Goal: Transaction & Acquisition: Purchase product/service

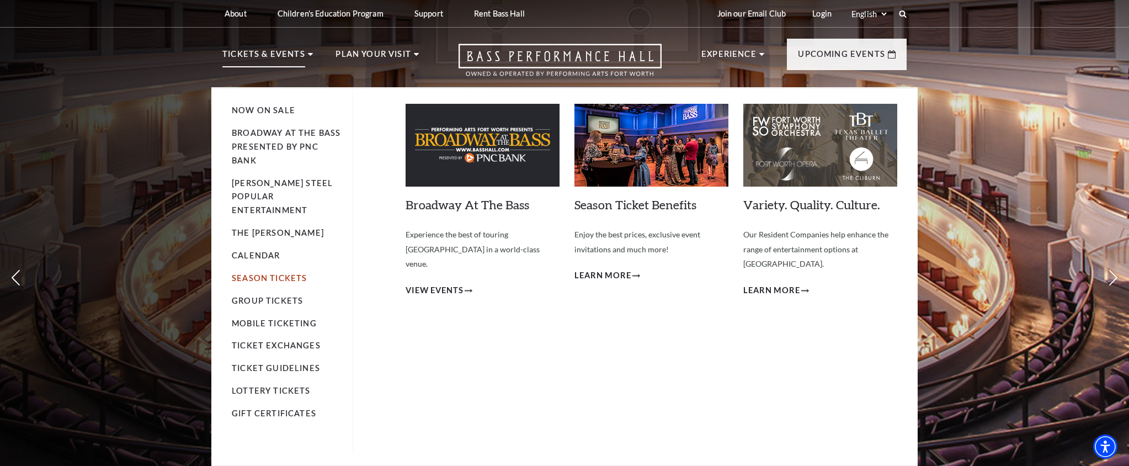
click at [250, 273] on link "Season Tickets" at bounding box center [269, 277] width 75 height 9
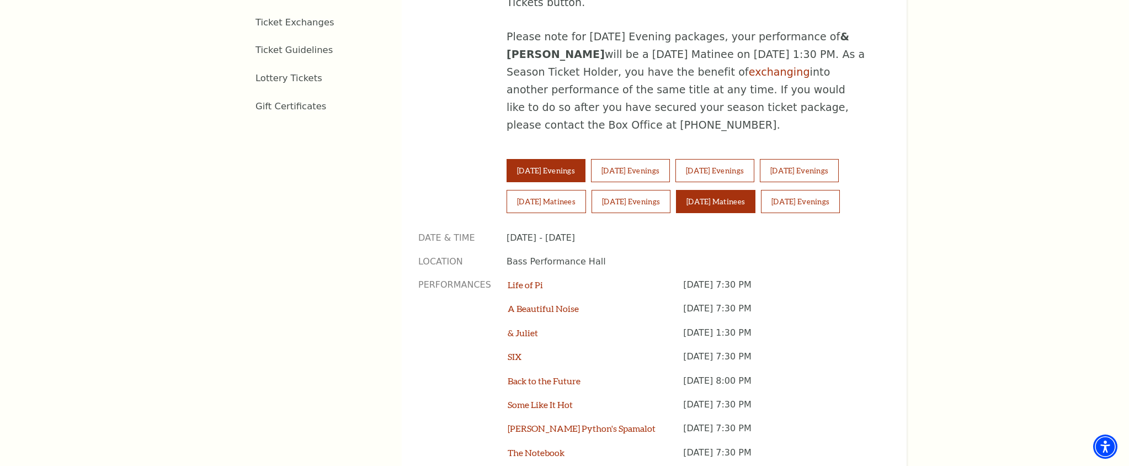
click at [726, 190] on button "Sunday Matinees" at bounding box center [715, 201] width 79 height 23
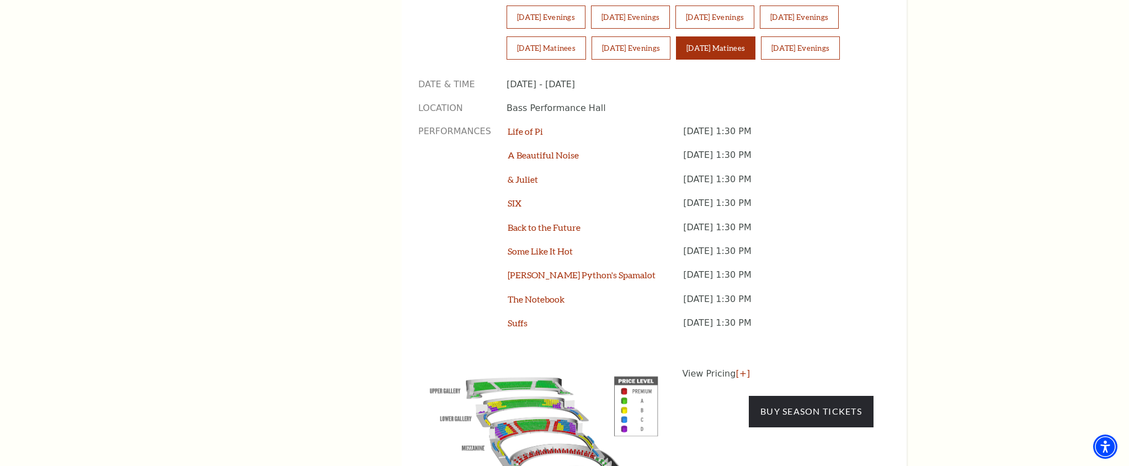
scroll to position [935, 0]
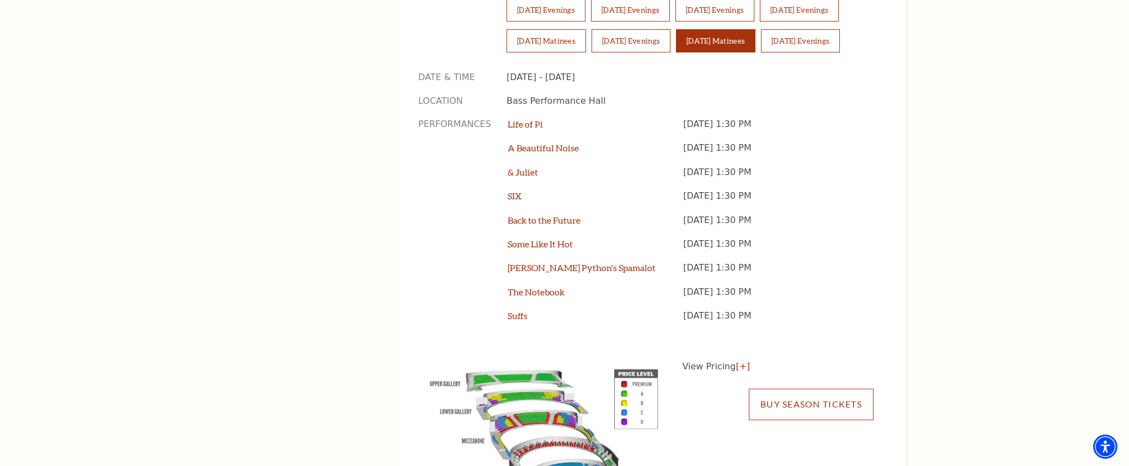
click at [769, 389] on link "Buy Season Tickets" at bounding box center [811, 404] width 125 height 31
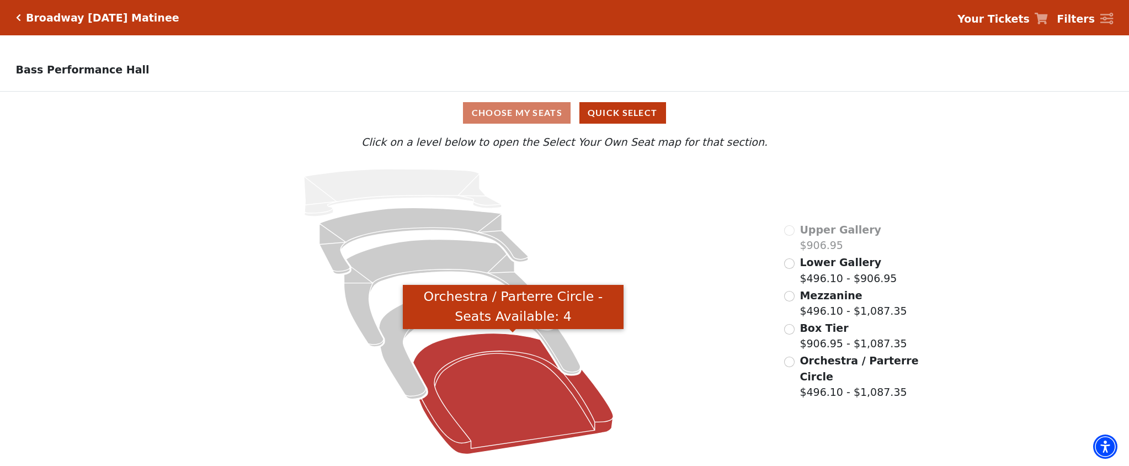
click at [501, 396] on icon "Orchestra / Parterre Circle - Seats Available: 4" at bounding box center [513, 393] width 200 height 121
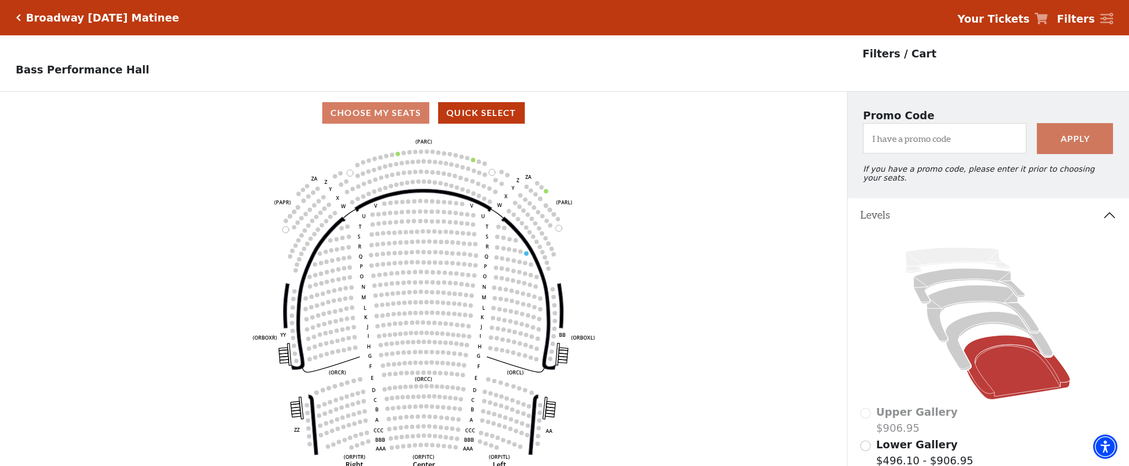
scroll to position [51, 0]
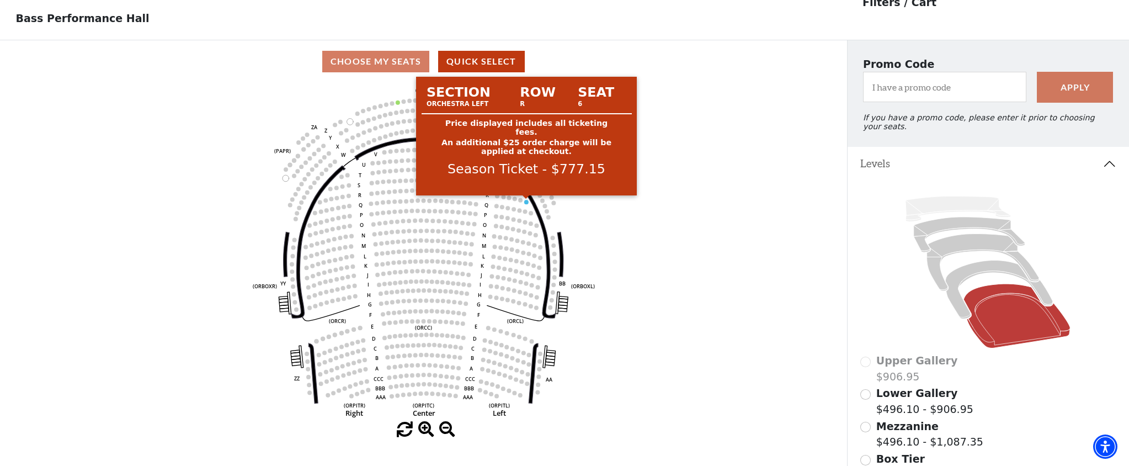
click at [527, 201] on circle at bounding box center [526, 202] width 4 height 4
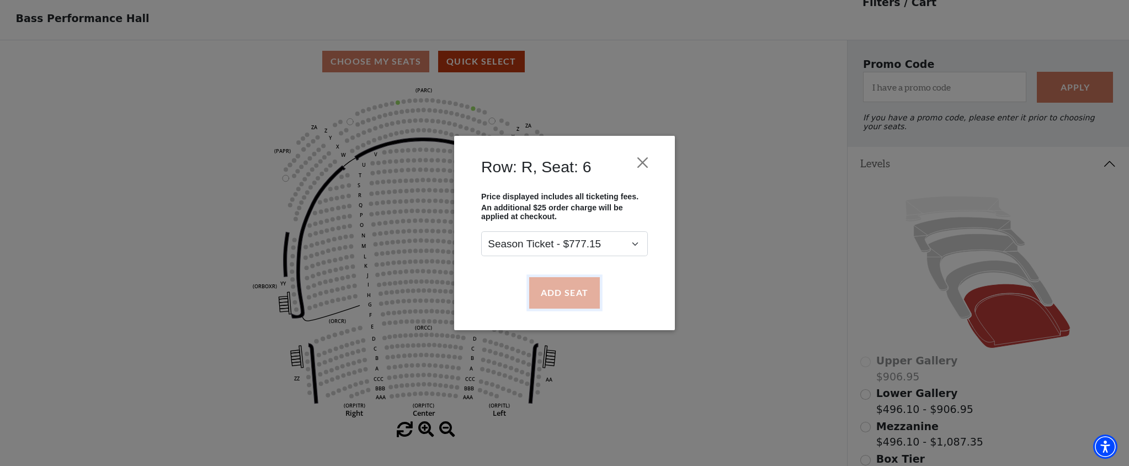
click at [578, 291] on button "Add Seat" at bounding box center [564, 292] width 71 height 31
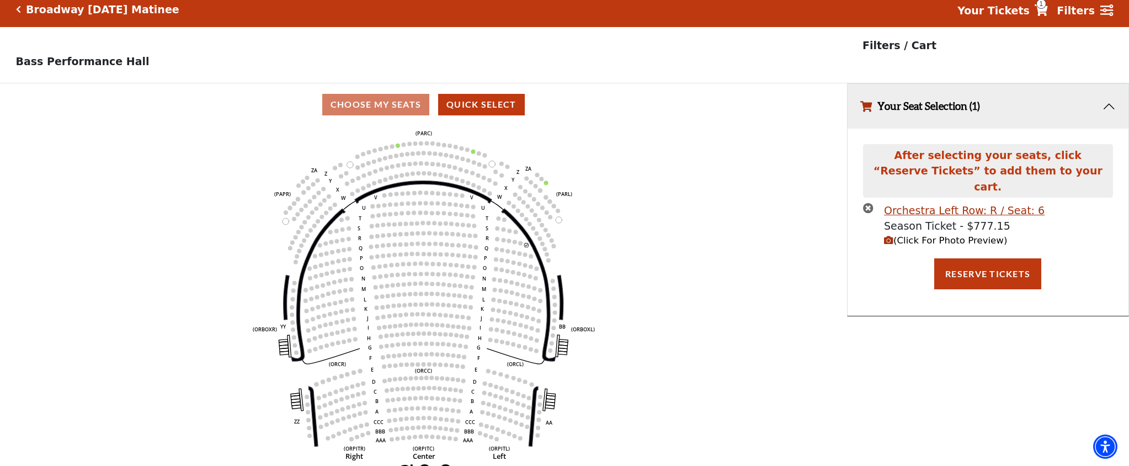
scroll to position [0, 0]
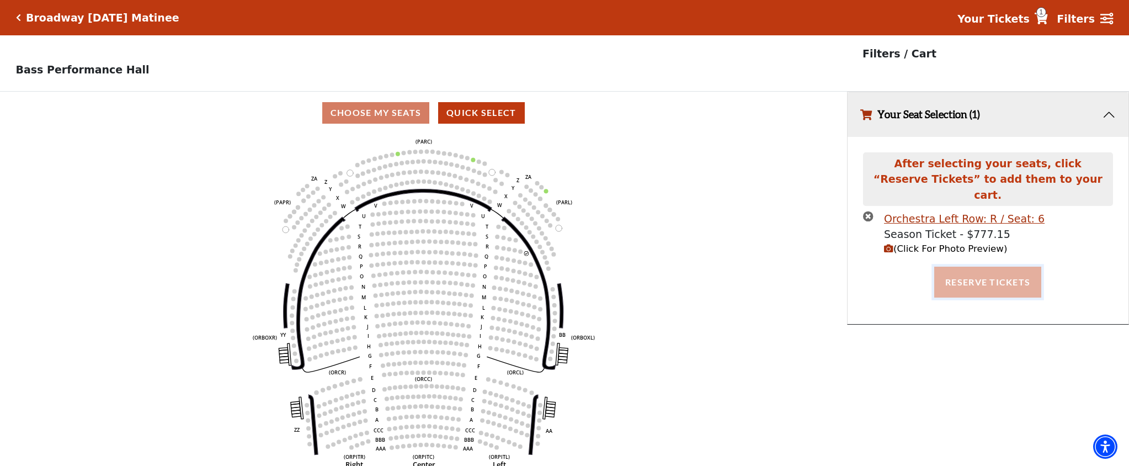
click at [971, 278] on button "Reserve Tickets" at bounding box center [987, 282] width 107 height 31
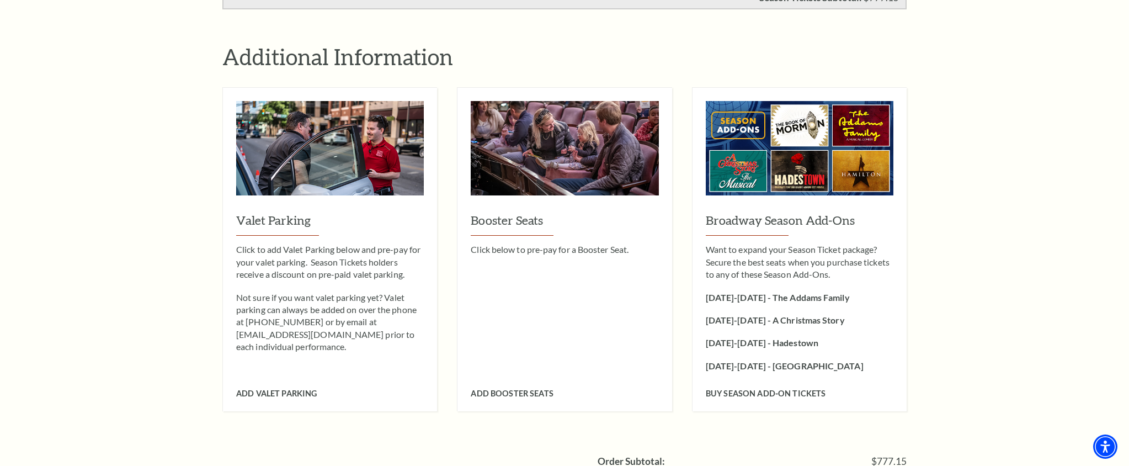
scroll to position [1020, 0]
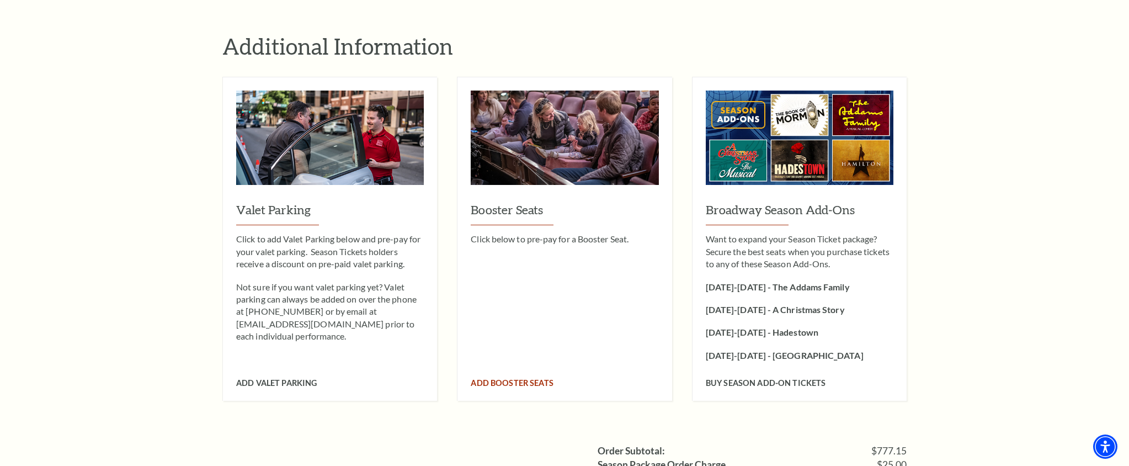
click at [501, 378] on span "Add Booster Seats" at bounding box center [512, 382] width 82 height 9
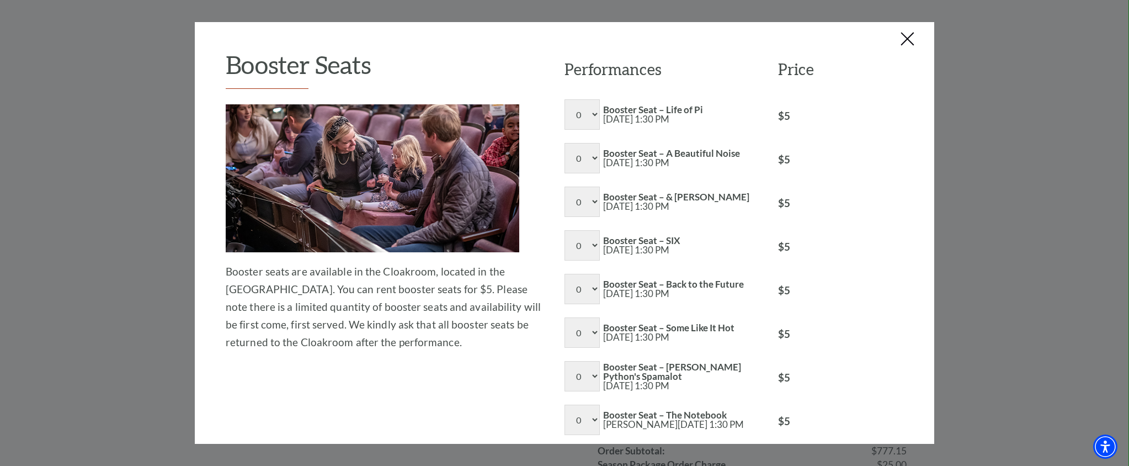
scroll to position [113, 0]
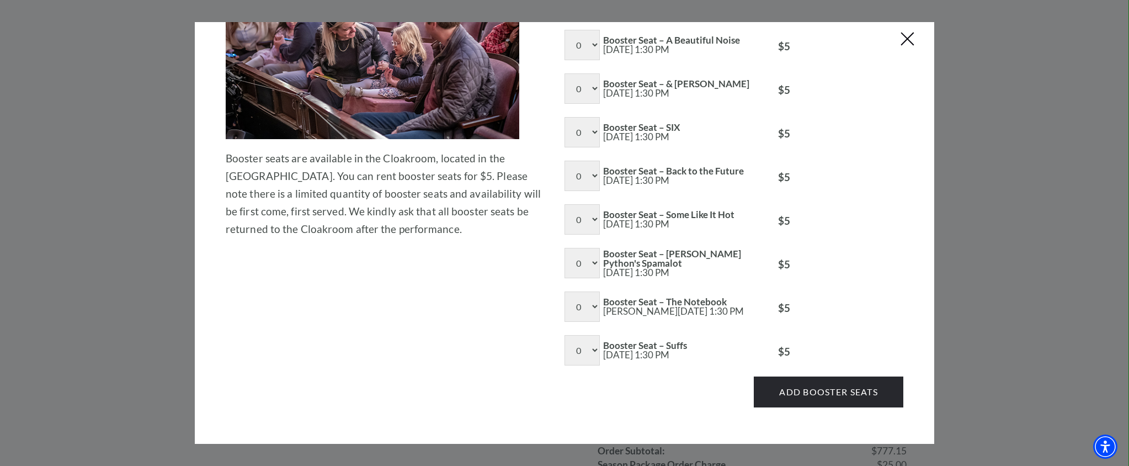
click at [907, 31] on button "Close this dialog window" at bounding box center [908, 40] width 18 height 18
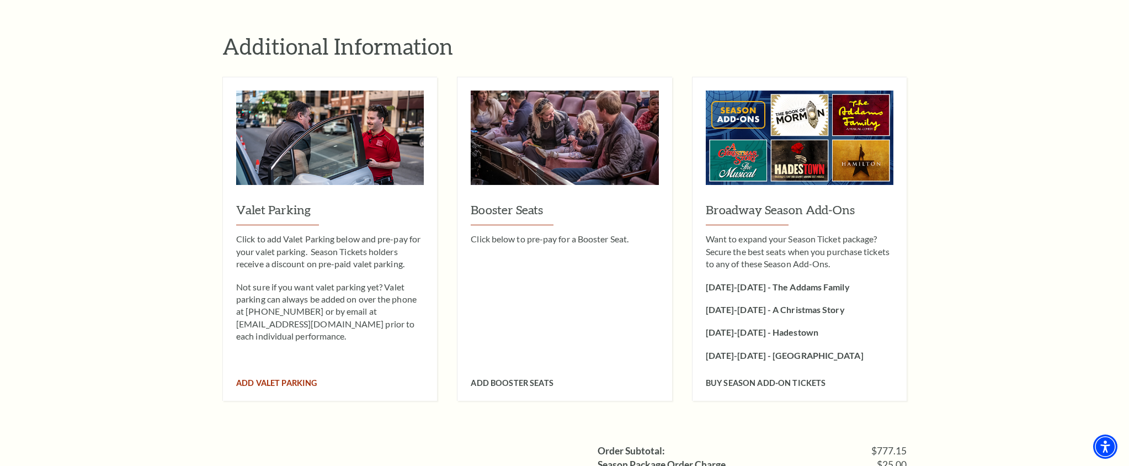
click at [313, 378] on span "Add Valet Parking" at bounding box center [276, 382] width 81 height 9
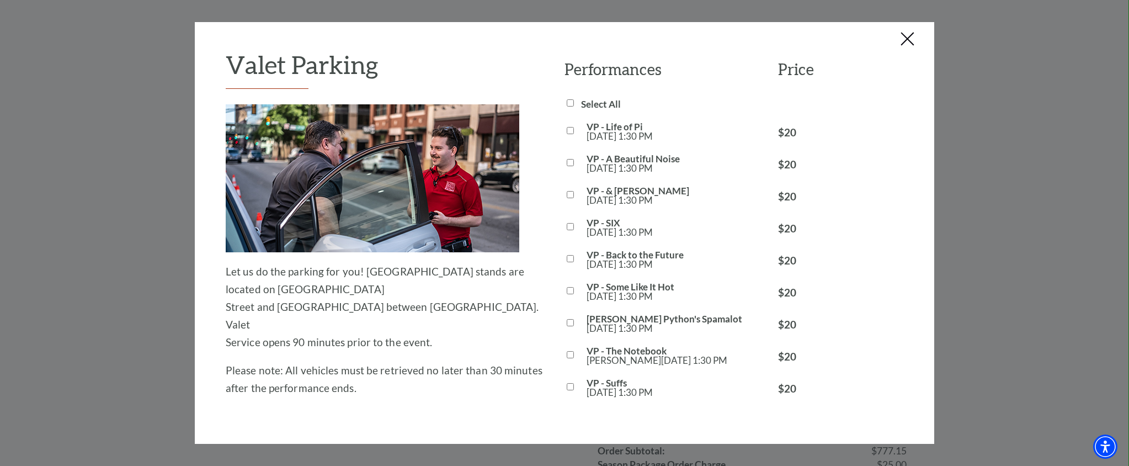
click at [913, 40] on button "Close this dialog window" at bounding box center [908, 40] width 18 height 18
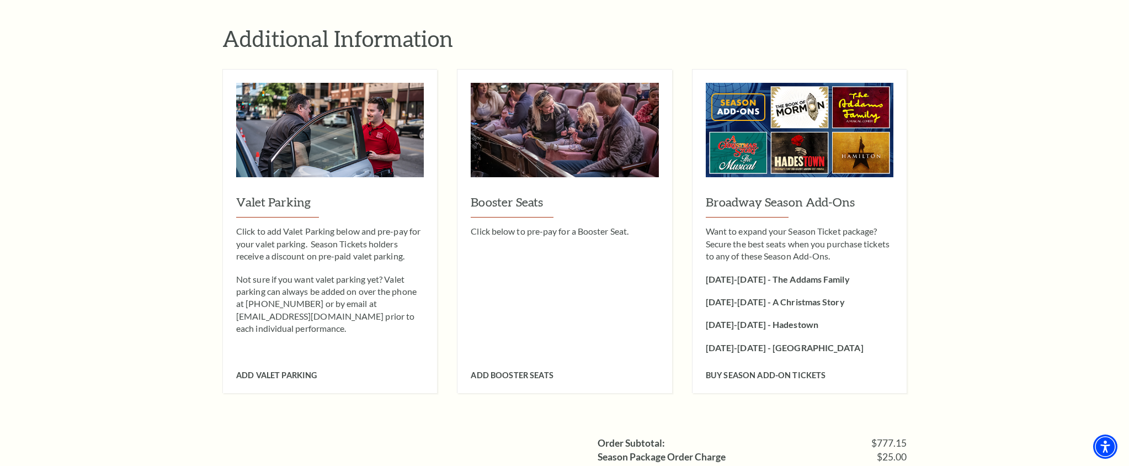
scroll to position [1032, 0]
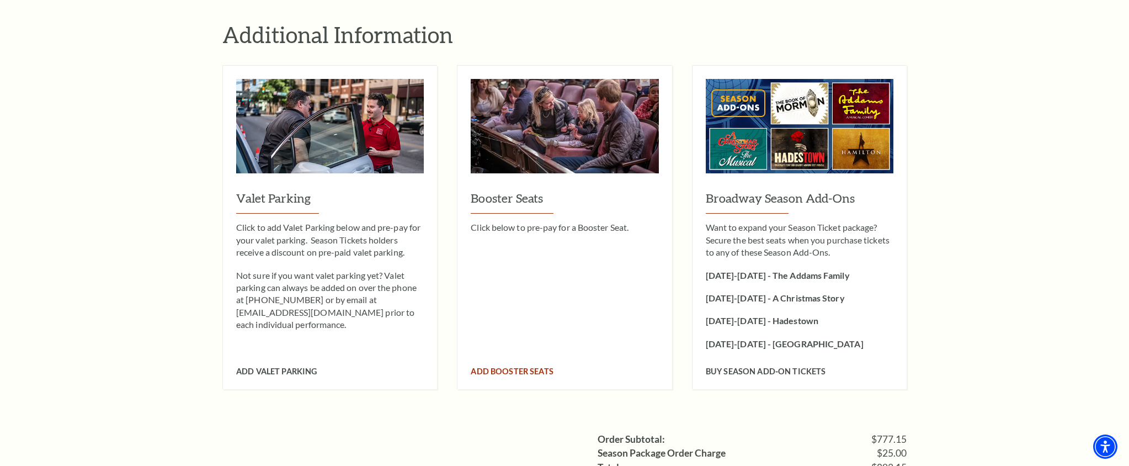
click at [504, 366] on span "Add Booster Seats" at bounding box center [512, 370] width 82 height 9
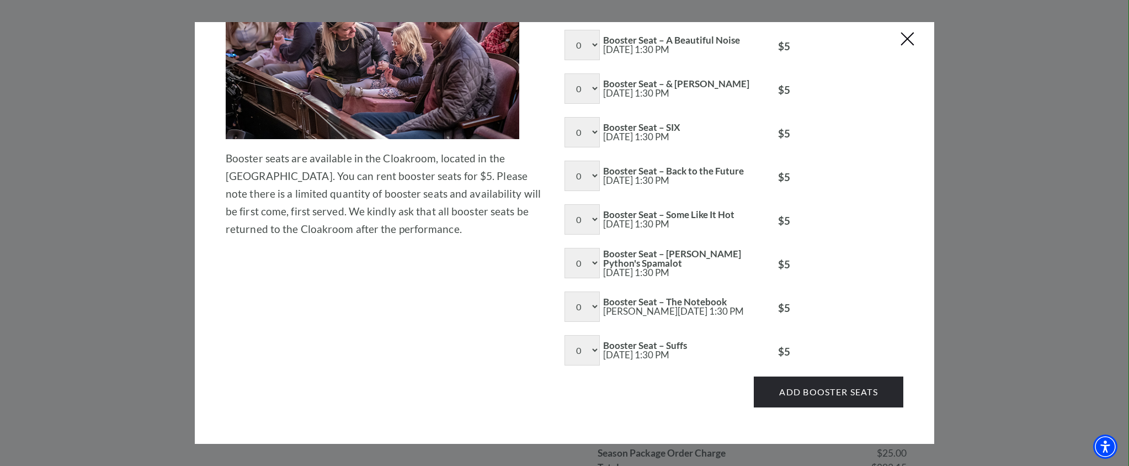
click at [900, 37] on button "Close this dialog window" at bounding box center [908, 40] width 18 height 18
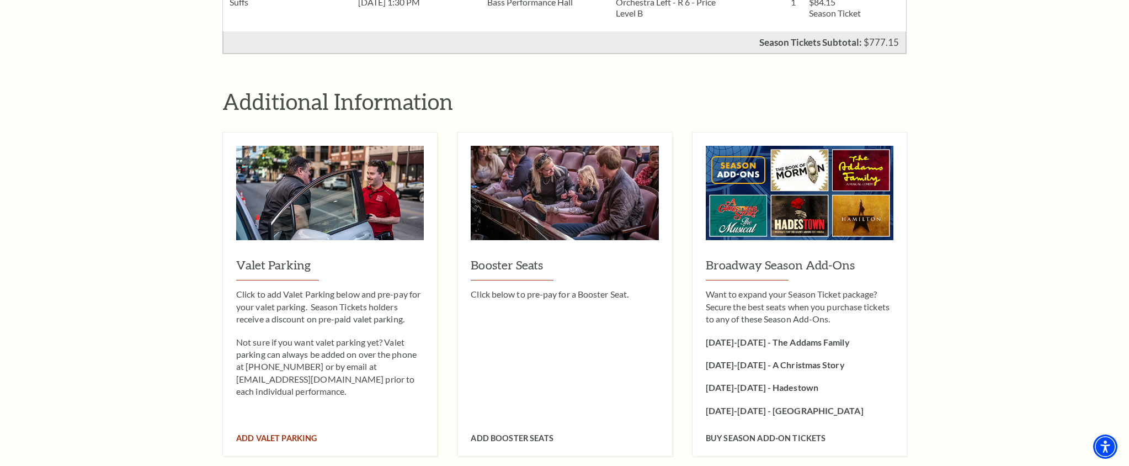
scroll to position [1034, 0]
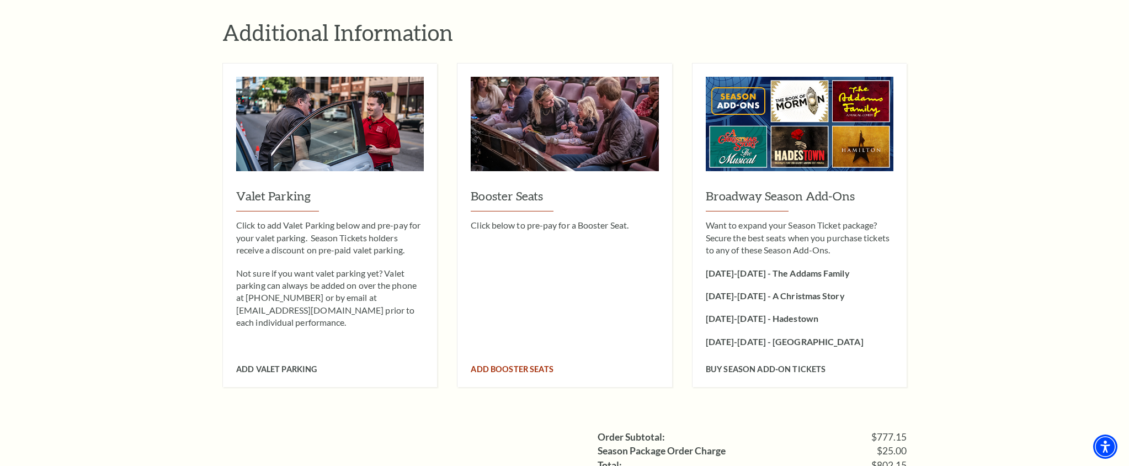
click at [507, 364] on span "Add Booster Seats" at bounding box center [512, 368] width 82 height 9
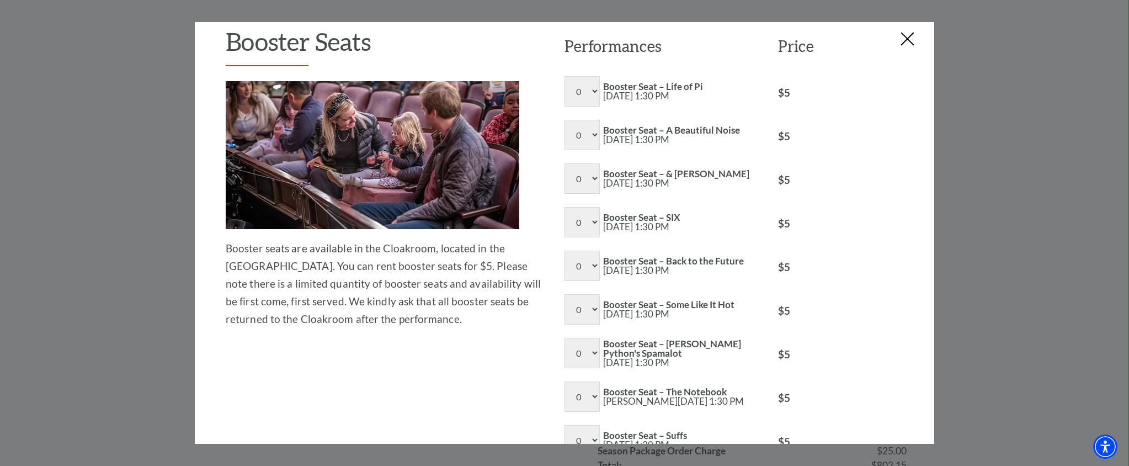
scroll to position [0, 0]
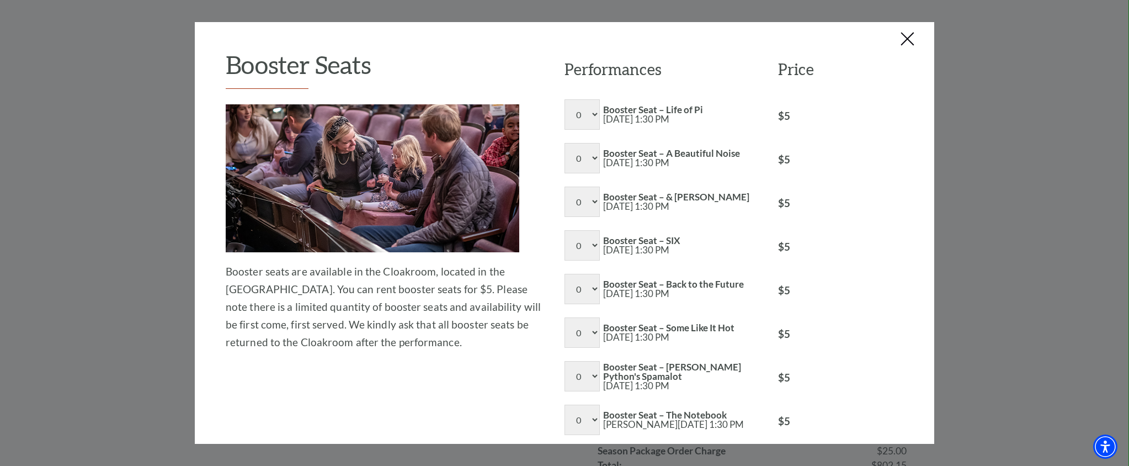
click at [912, 38] on button "Close this dialog window" at bounding box center [908, 40] width 18 height 18
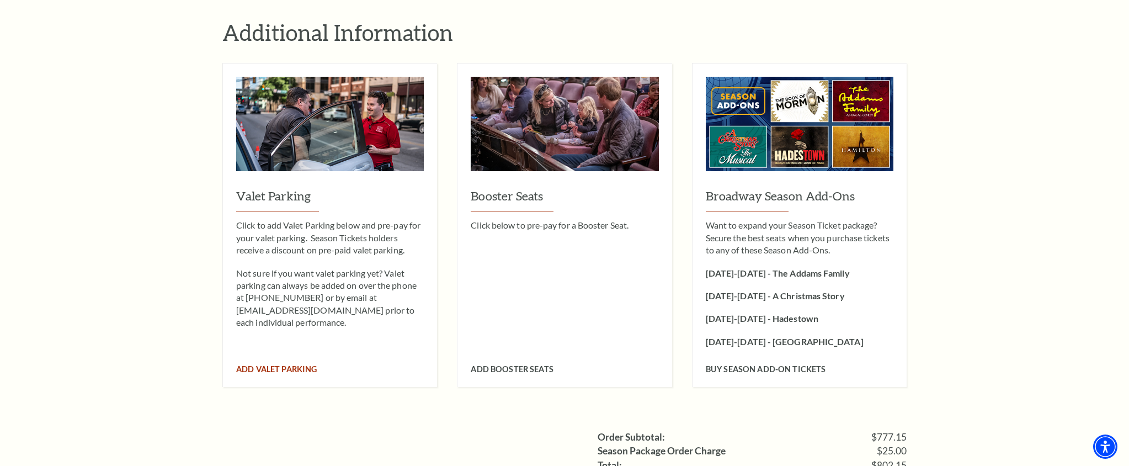
click at [311, 364] on span "Add Valet Parking" at bounding box center [276, 368] width 81 height 9
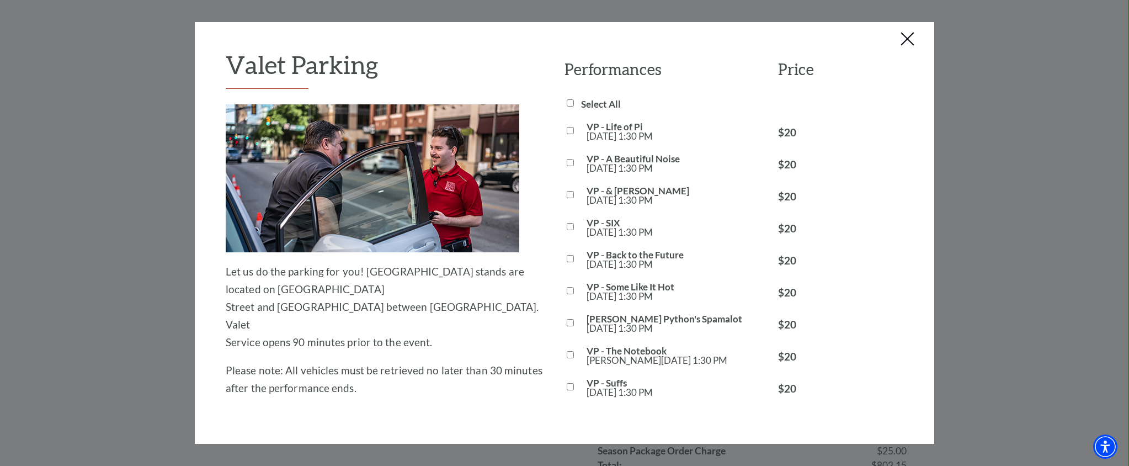
click at [908, 42] on button "Close this dialog window" at bounding box center [908, 40] width 18 height 18
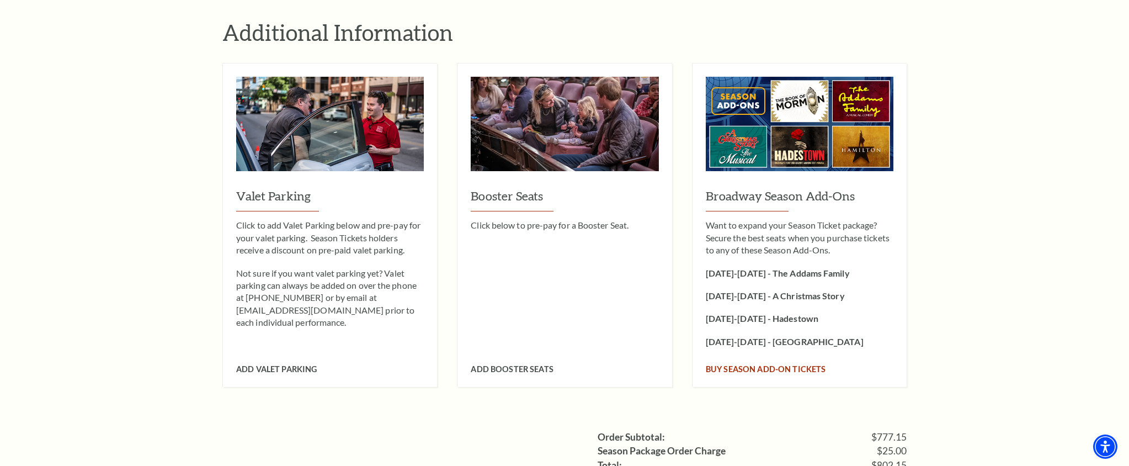
click at [771, 364] on span "Buy Season Add-On tickets" at bounding box center [766, 368] width 120 height 9
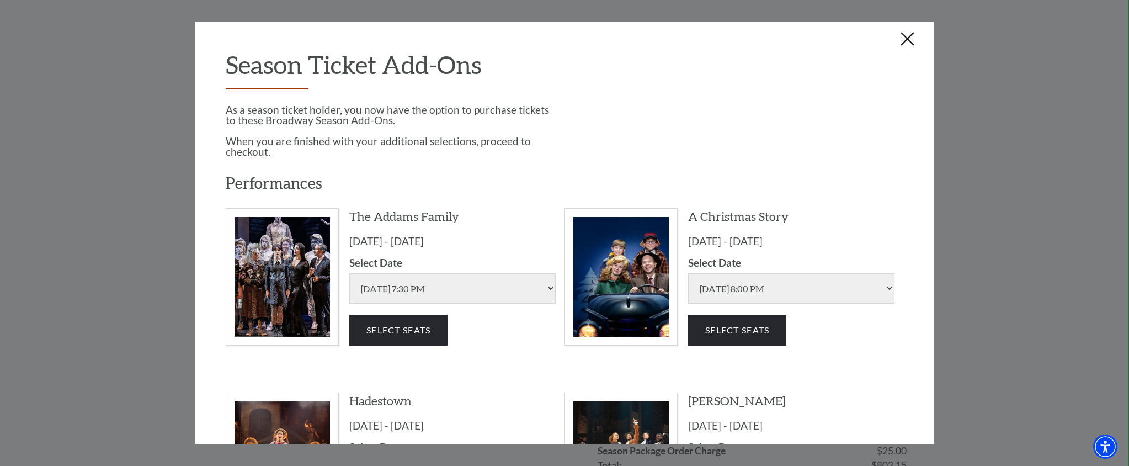
click at [906, 33] on button "Close this dialog window" at bounding box center [908, 40] width 18 height 18
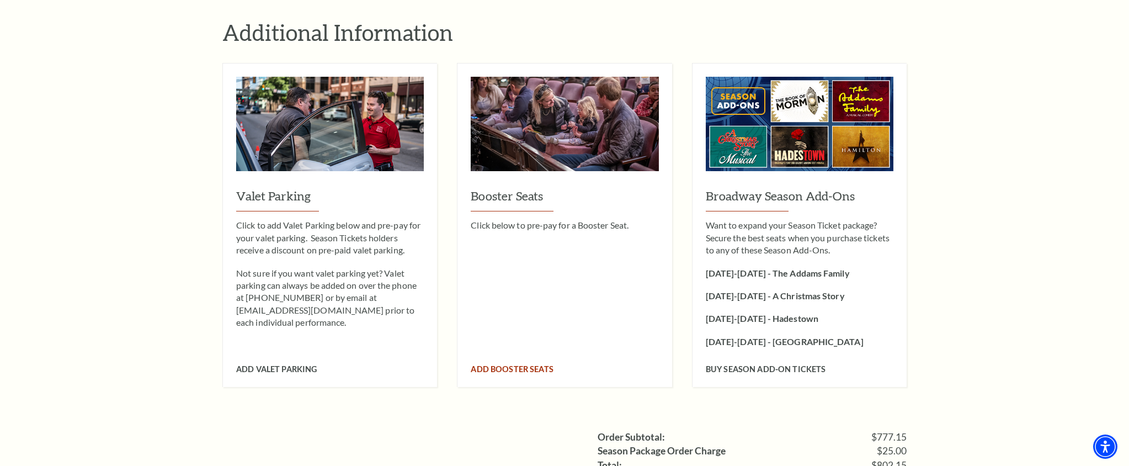
click at [494, 364] on span "Add Booster Seats" at bounding box center [512, 368] width 82 height 9
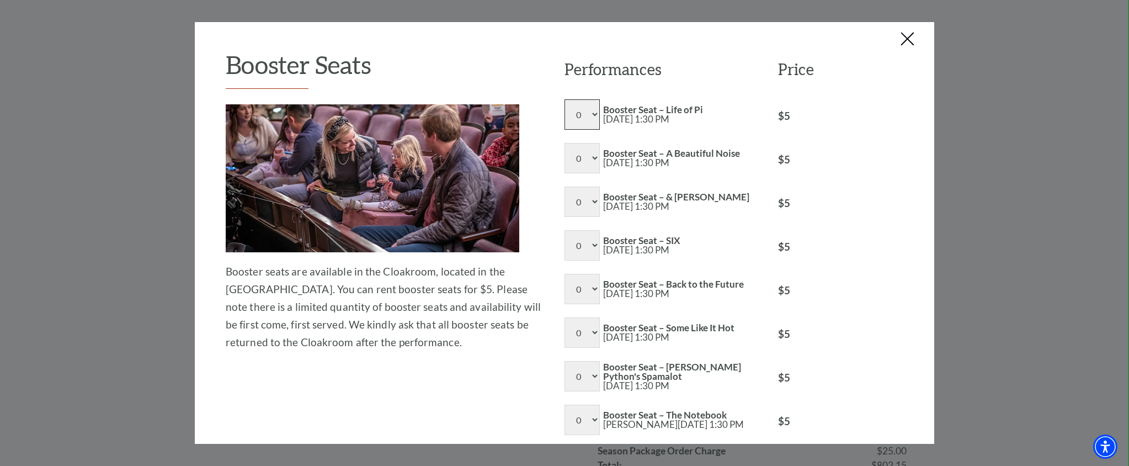
click at [591, 120] on select "0 1 2 3 4 5 6 7 8" at bounding box center [582, 114] width 35 height 30
select select "1"
click at [565, 99] on select "0 1 2 3 4 5 6 7 8" at bounding box center [582, 114] width 35 height 30
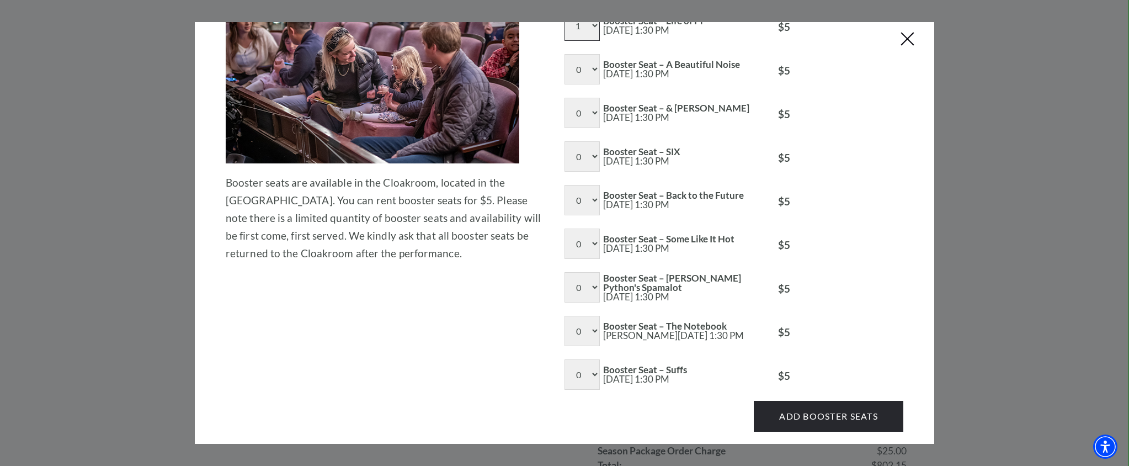
scroll to position [113, 0]
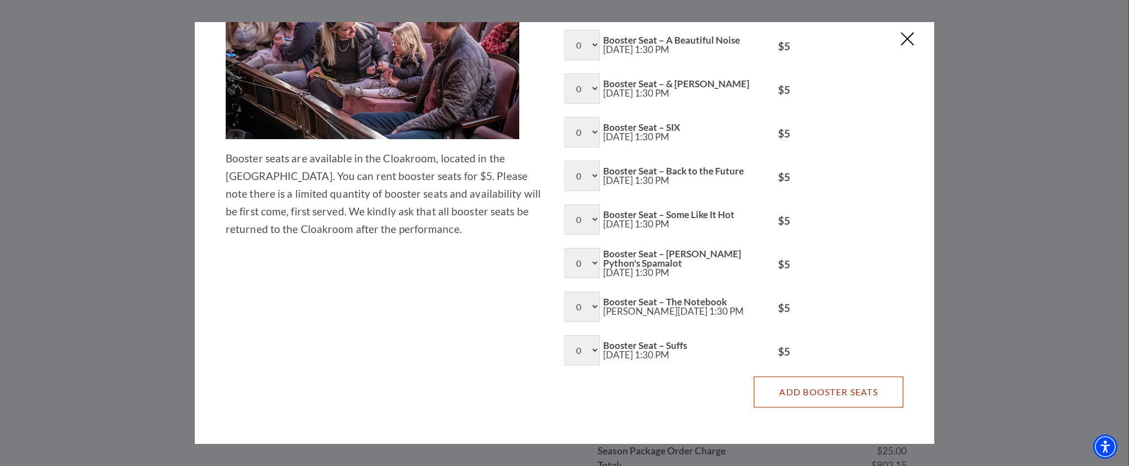
click at [819, 386] on button "Add Booster Seats" at bounding box center [829, 391] width 150 height 31
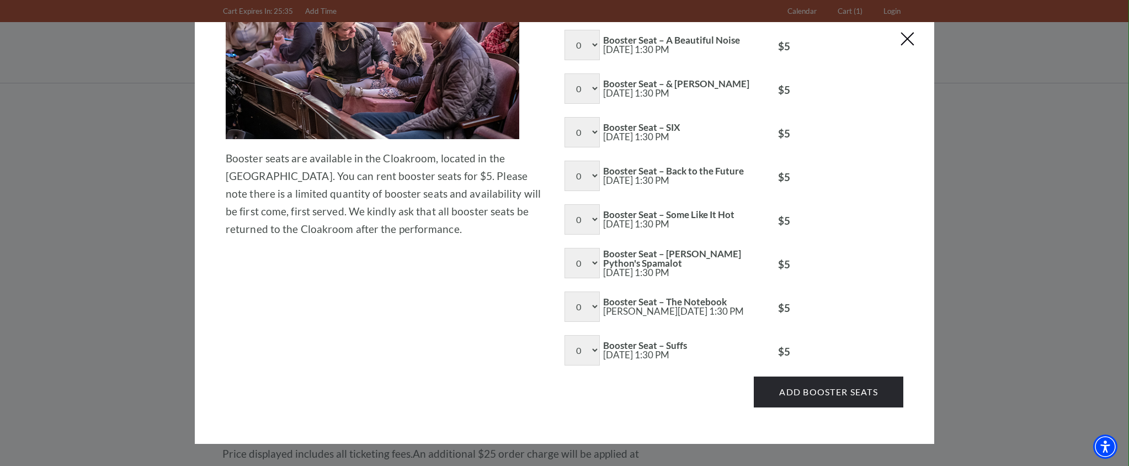
scroll to position [0, 0]
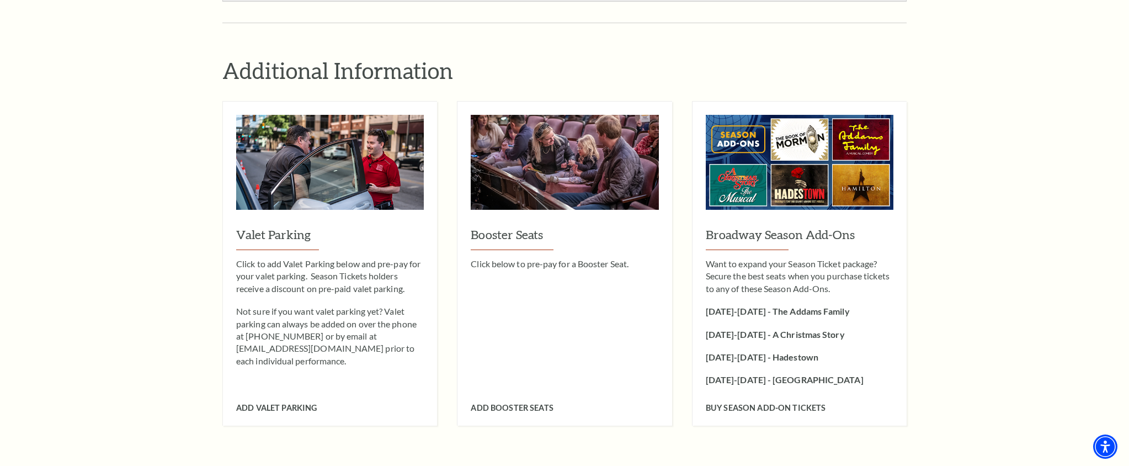
scroll to position [1173, 0]
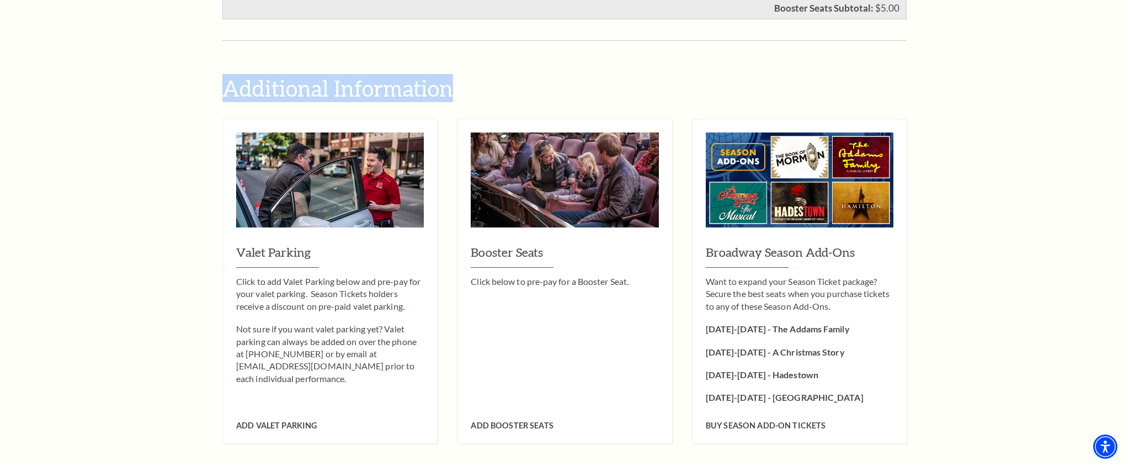
drag, startPoint x: 458, startPoint y: 74, endPoint x: 222, endPoint y: 75, distance: 235.7
click at [222, 75] on h2 "Additional Information" at bounding box center [564, 88] width 684 height 28
click at [504, 76] on h2 "Additional Information" at bounding box center [564, 88] width 684 height 28
drag, startPoint x: 454, startPoint y: 73, endPoint x: 224, endPoint y: 71, distance: 229.6
click at [224, 74] on h2 "Additional Information" at bounding box center [564, 88] width 684 height 28
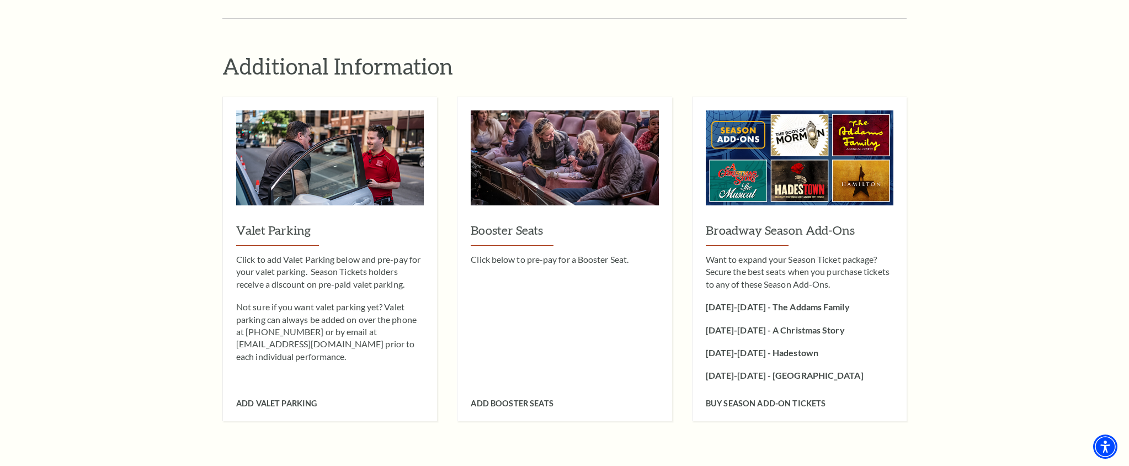
scroll to position [1193, 0]
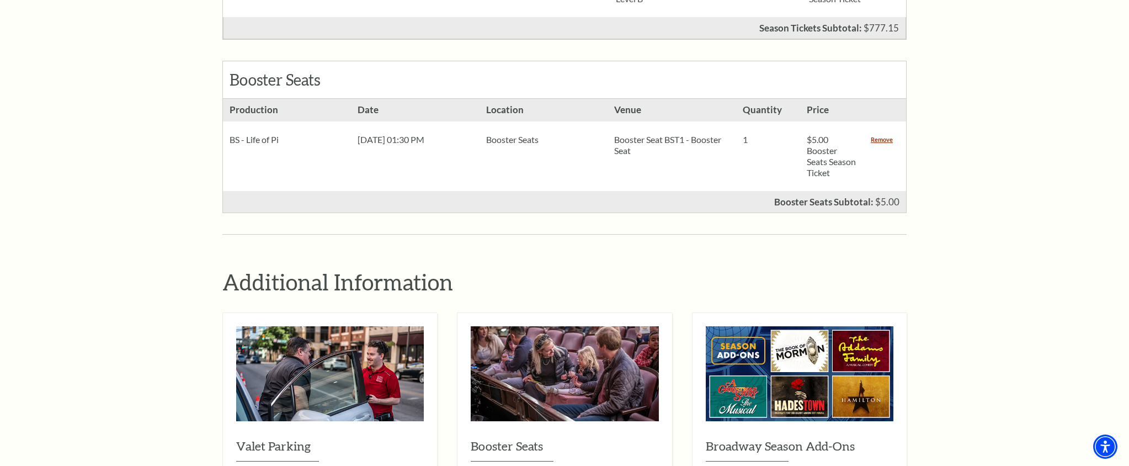
scroll to position [977, 0]
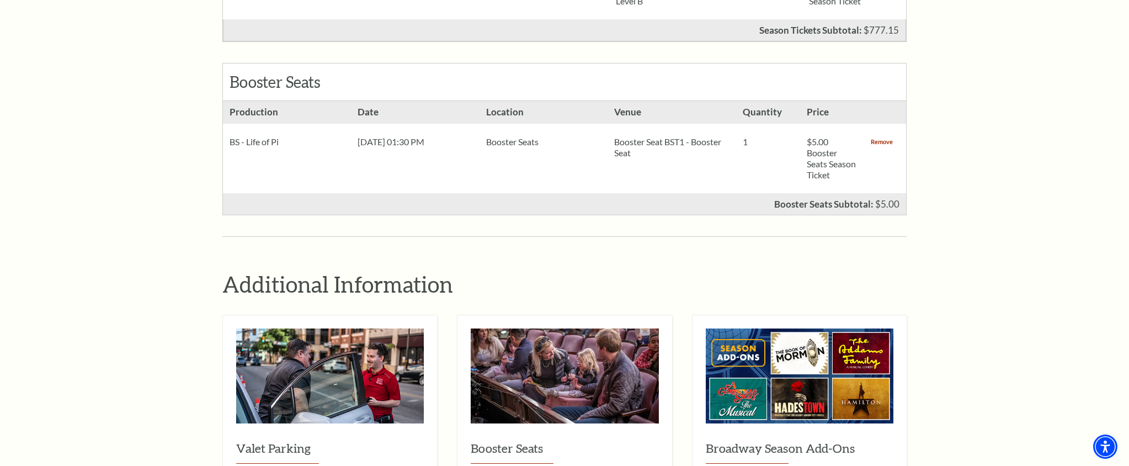
click at [881, 136] on link "Remove" at bounding box center [882, 141] width 22 height 11
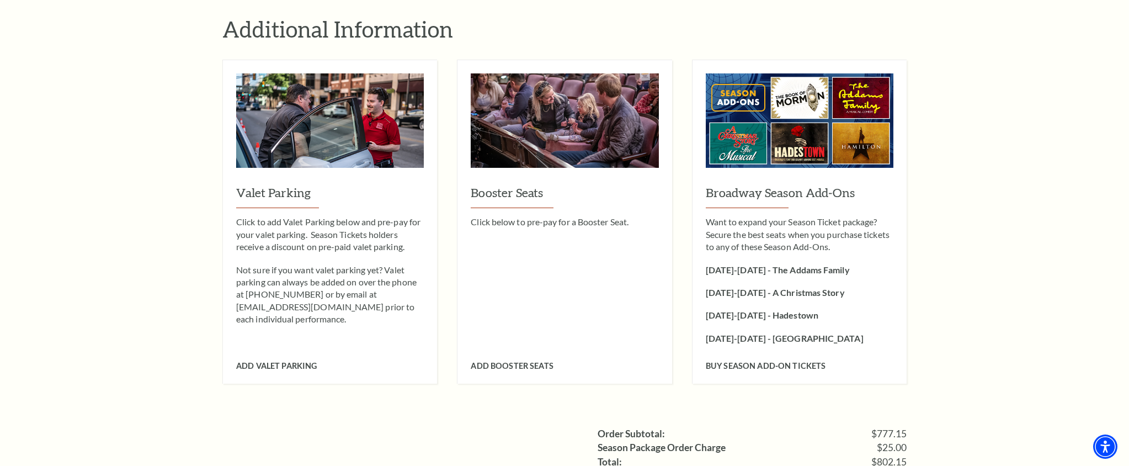
scroll to position [1032, 0]
